Goal: Information Seeking & Learning: Find specific page/section

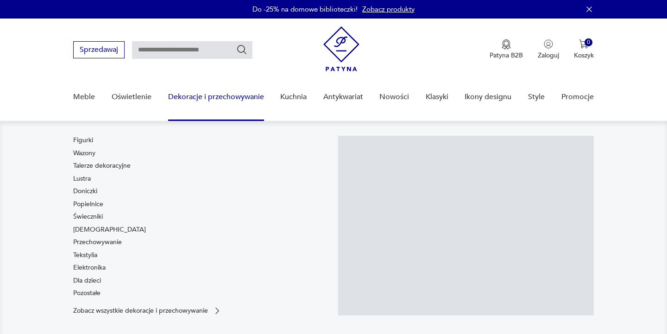
click at [227, 101] on link "Dekoracje i przechowywanie" at bounding box center [216, 97] width 96 height 36
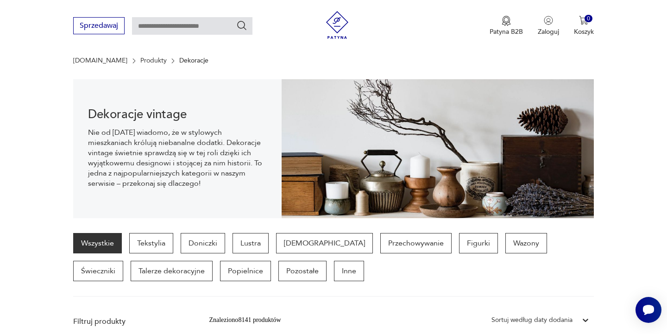
scroll to position [142, 0]
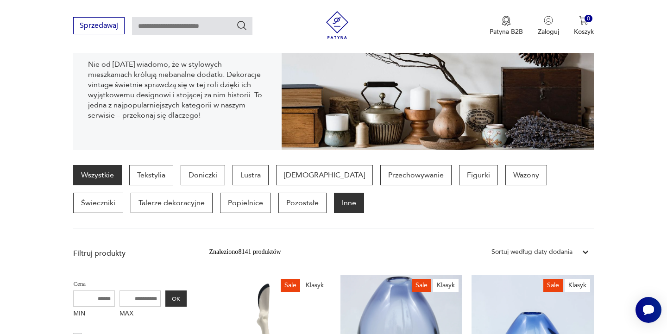
click at [334, 205] on p "Inne" at bounding box center [349, 203] width 30 height 20
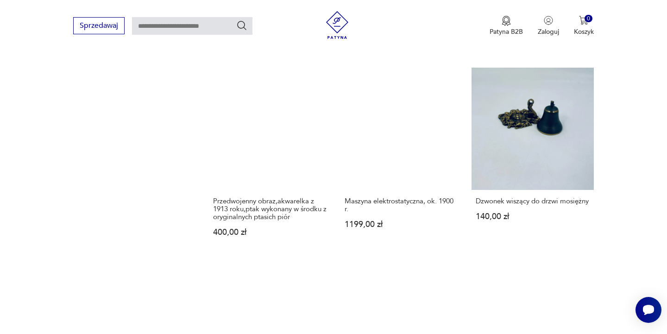
scroll to position [951, 0]
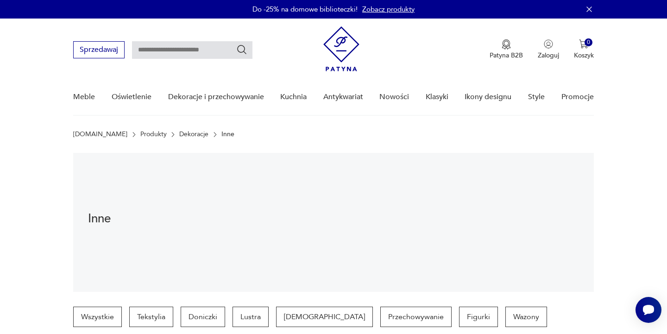
click at [198, 54] on input "text" at bounding box center [192, 50] width 120 height 18
type input "*****"
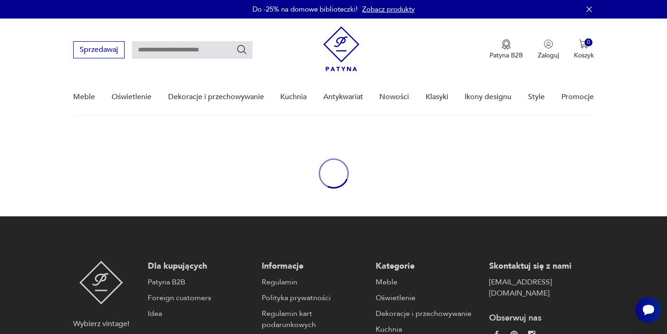
type input "*****"
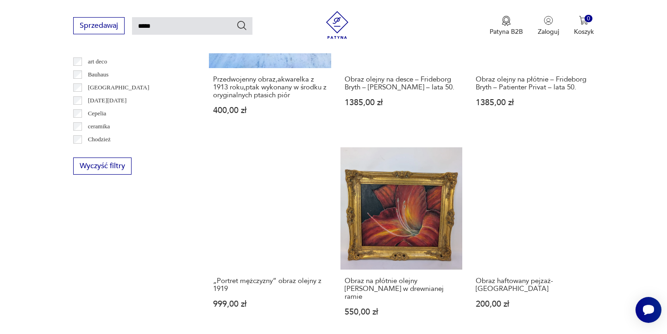
scroll to position [687, 0]
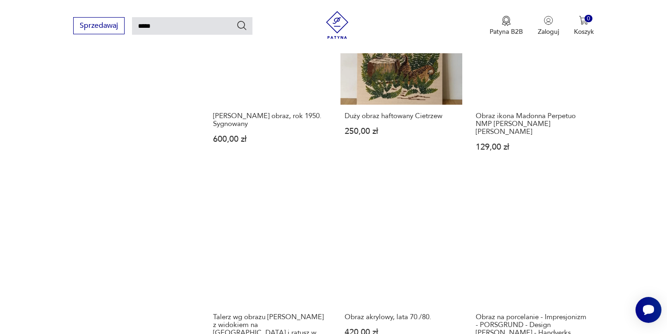
scroll to position [831, 0]
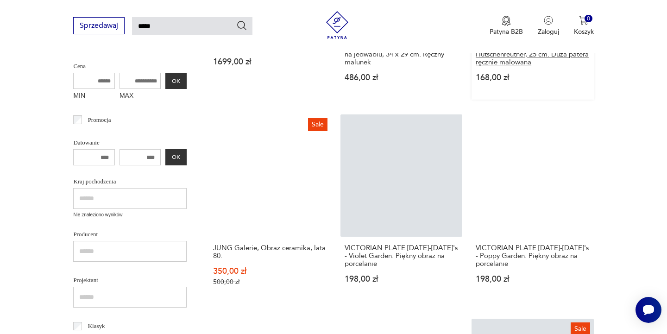
scroll to position [429, 0]
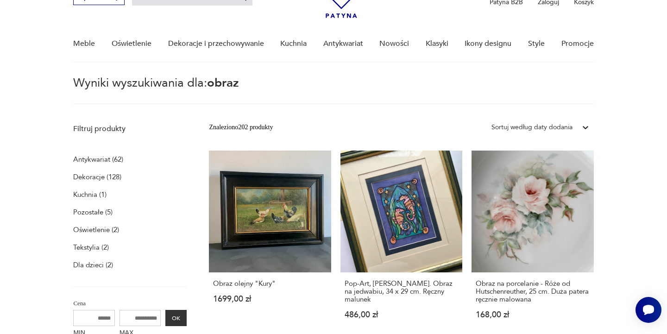
scroll to position [33, 0]
